Goal: Communication & Community: Ask a question

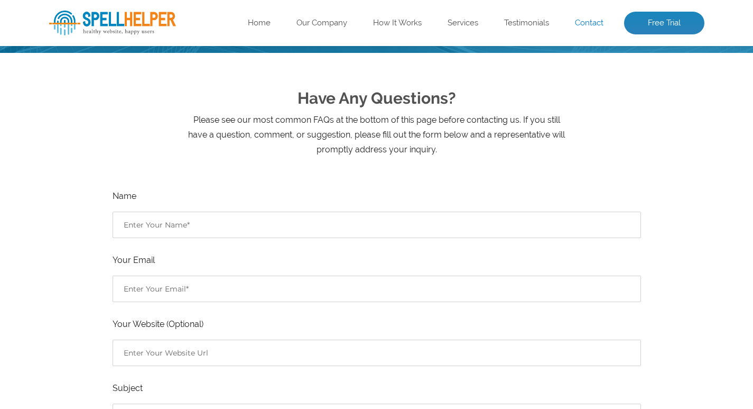
scroll to position [264, 0]
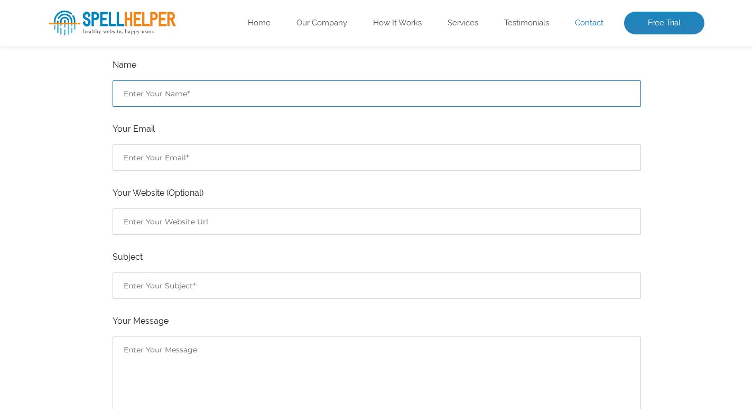
click at [135, 88] on input "Contact form" at bounding box center [377, 93] width 528 height 26
type input "[PERSON_NAME]"
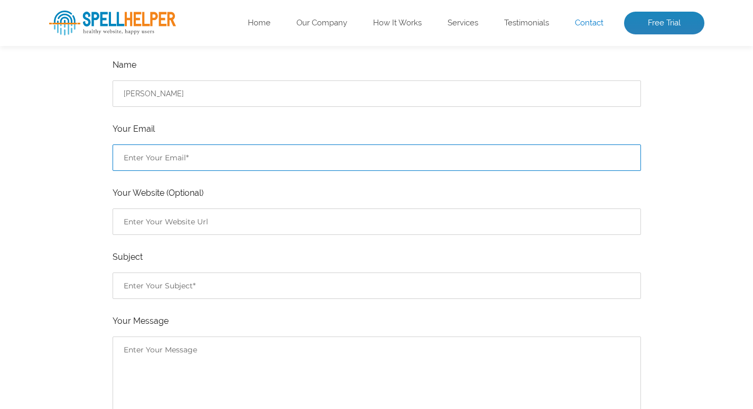
click at [135, 161] on input "Contact form" at bounding box center [377, 157] width 528 height 26
type input "[EMAIL_ADDRESS][DOMAIN_NAME]"
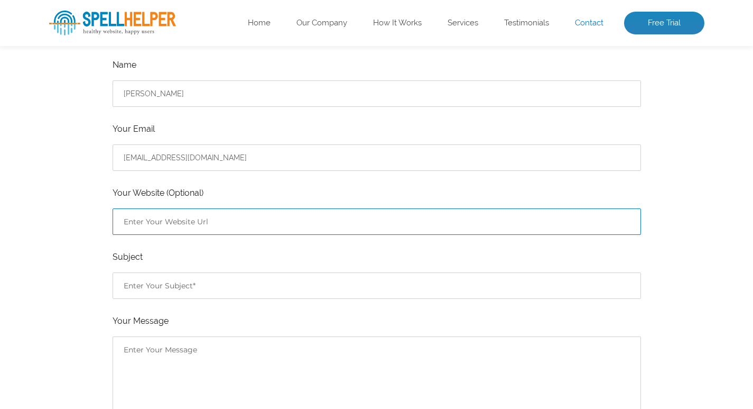
click at [145, 211] on input "Contact form" at bounding box center [377, 221] width 528 height 26
type input "[URL][DOMAIN_NAME]"
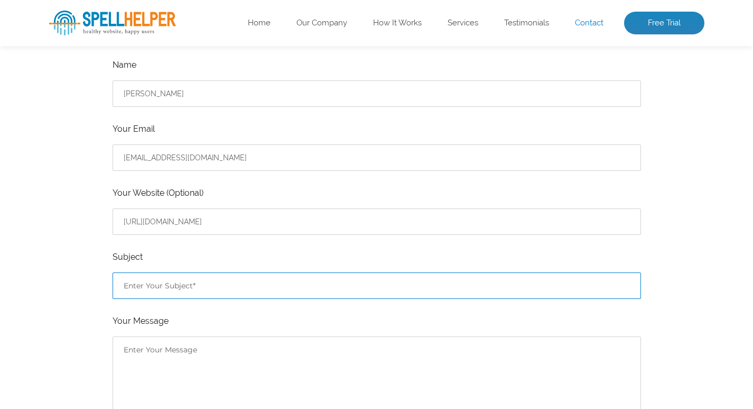
click at [146, 281] on input "Contact form" at bounding box center [377, 285] width 528 height 26
type input "Website ranking on google."
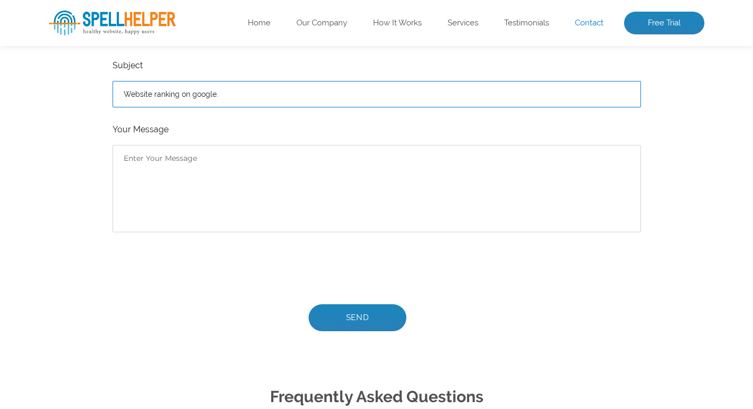
scroll to position [476, 0]
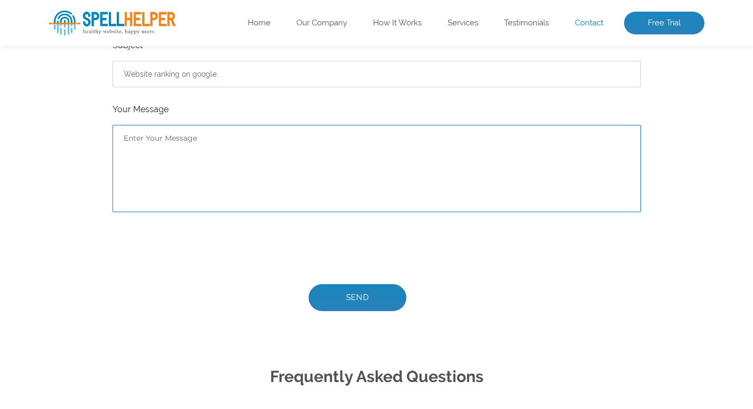
paste textarea "Hi, I’m [PERSON_NAME], an SEO Specialist with 6+ years of experience. I just re…"
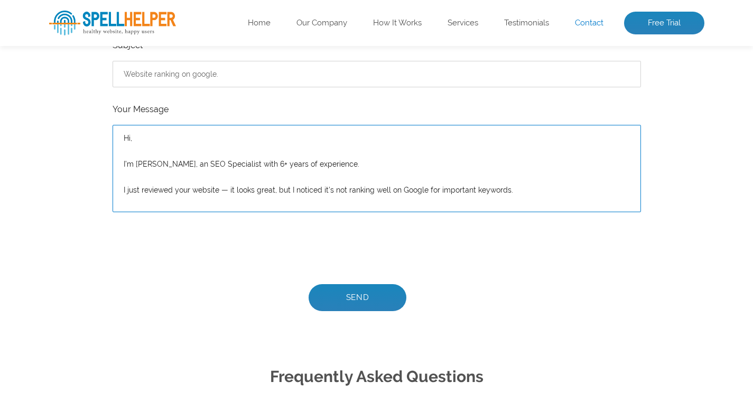
scroll to position [48, 0]
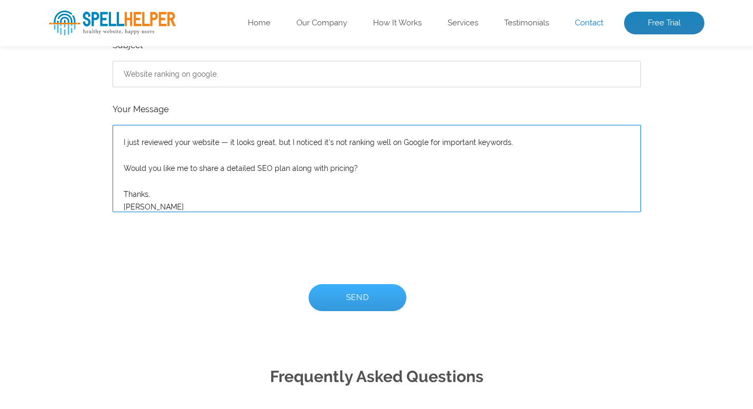
type textarea "Hi, I’m [PERSON_NAME], an SEO Specialist with 6+ years of experience. I just re…"
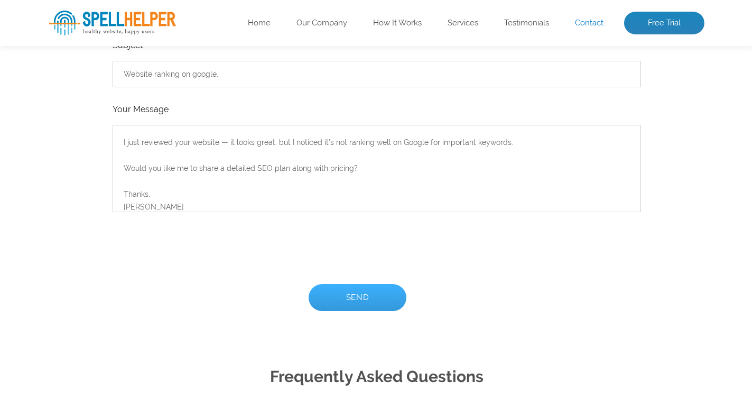
click at [327, 295] on input "Send" at bounding box center [358, 297] width 98 height 27
